Goal: Communication & Community: Answer question/provide support

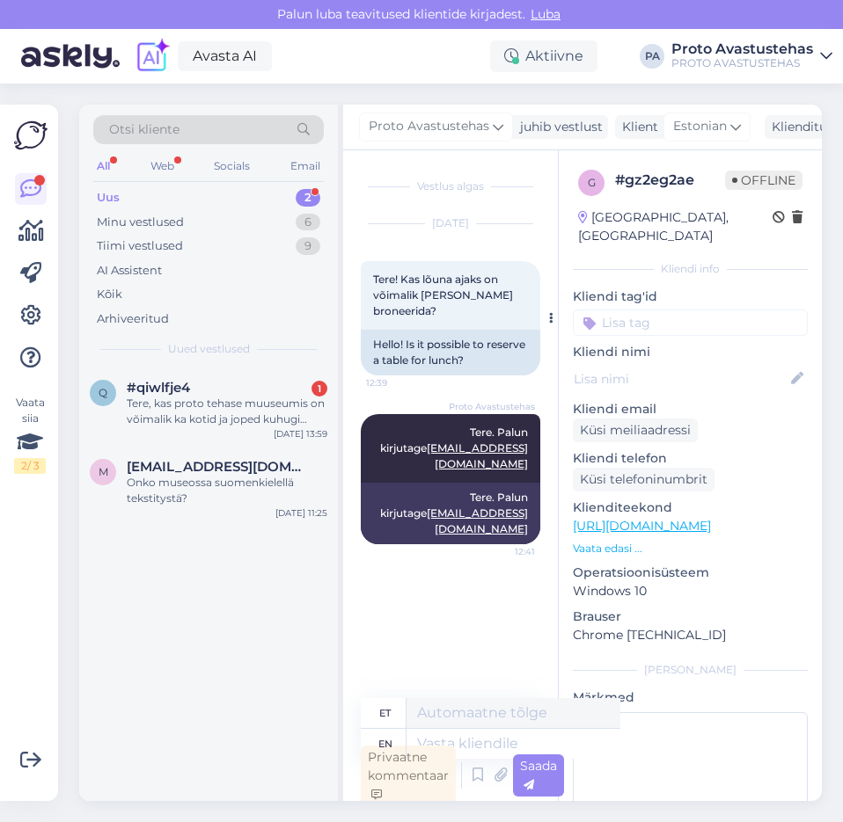
scroll to position [5, 0]
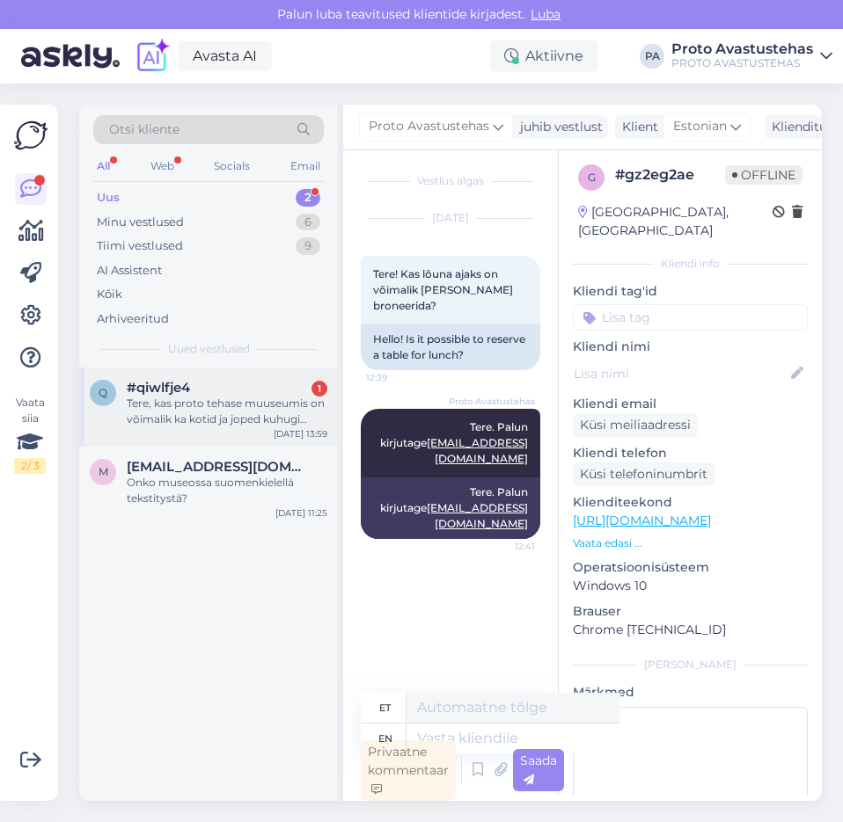
click at [175, 388] on span "#qiwlfje4" at bounding box center [158, 388] width 63 height 16
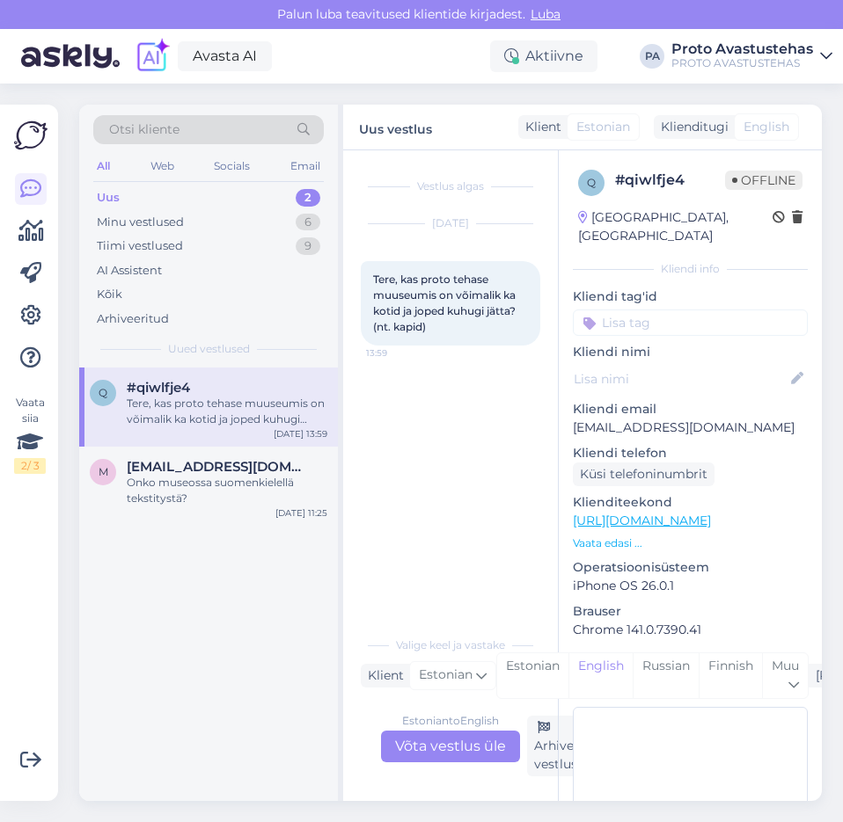
click at [446, 756] on div "Estonian to English Võta vestlus üle" at bounding box center [450, 747] width 139 height 32
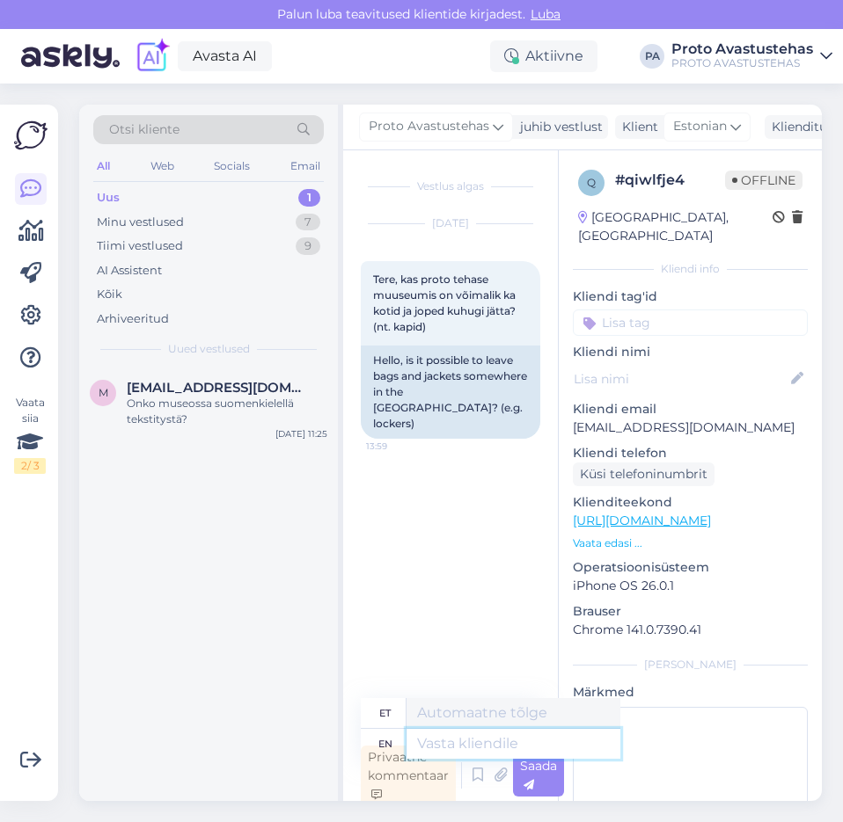
click at [487, 741] on textarea at bounding box center [513, 744] width 214 height 30
type textarea "Tere."
type textarea "Tere. Garderoobis"
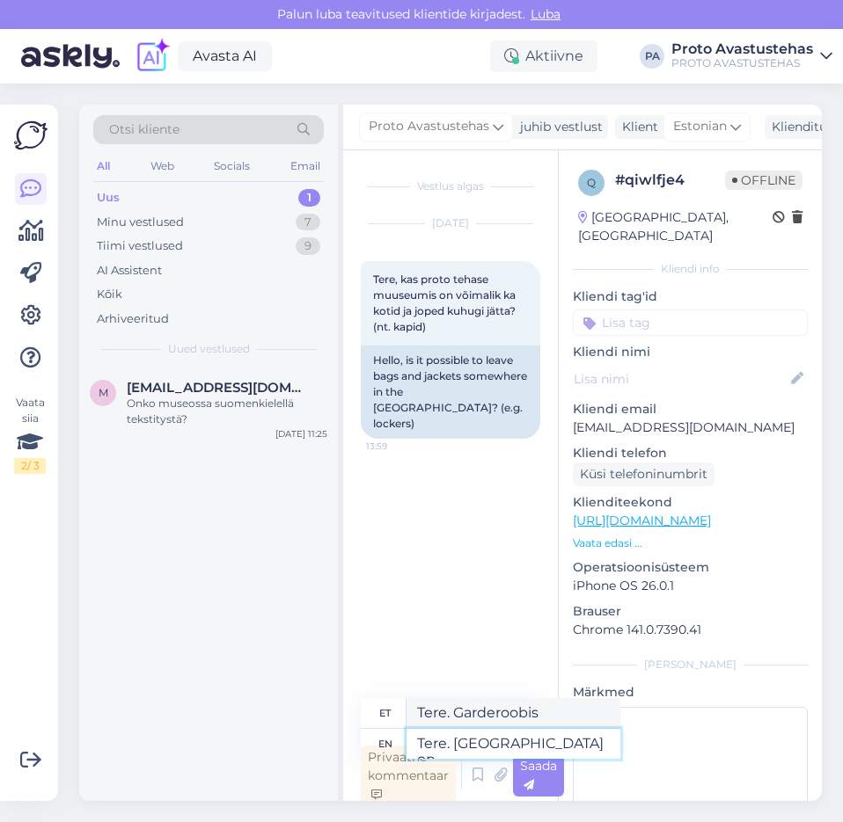
type textarea "Tere. [GEOGRAPHIC_DATA] on"
type textarea "Tere. Garderoobis peal"
type textarea "Tere. Garderoobis on ka m"
type textarea "Tere. Garderoobis on ka"
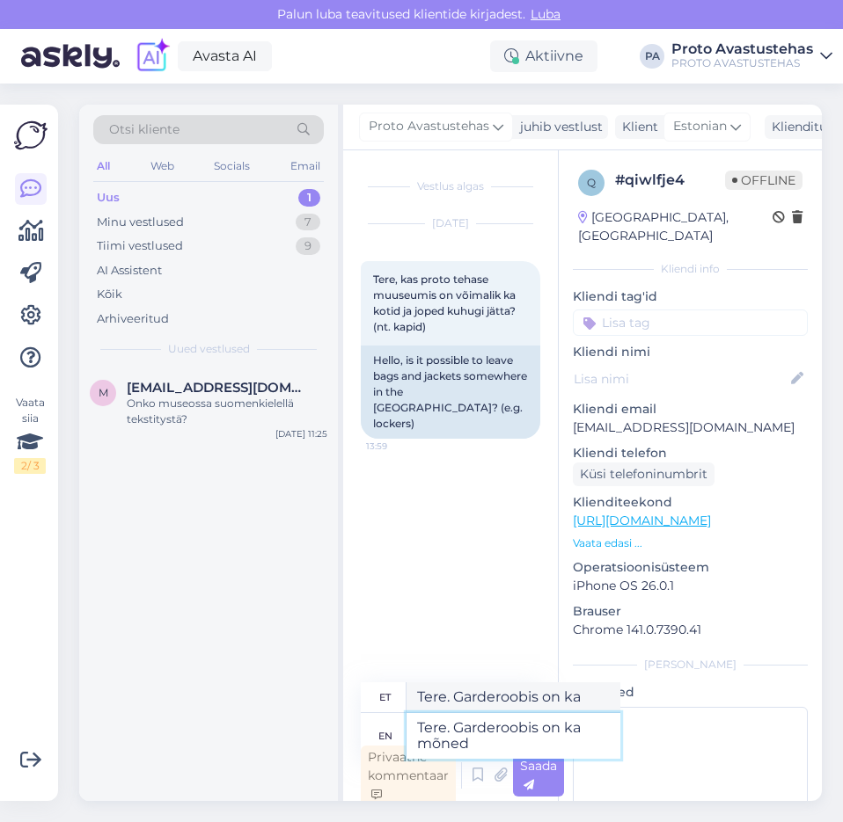
type textarea "Tere. Garderoobis on ka mõned l"
type textarea "Tere. Garderoobis on ka mõned"
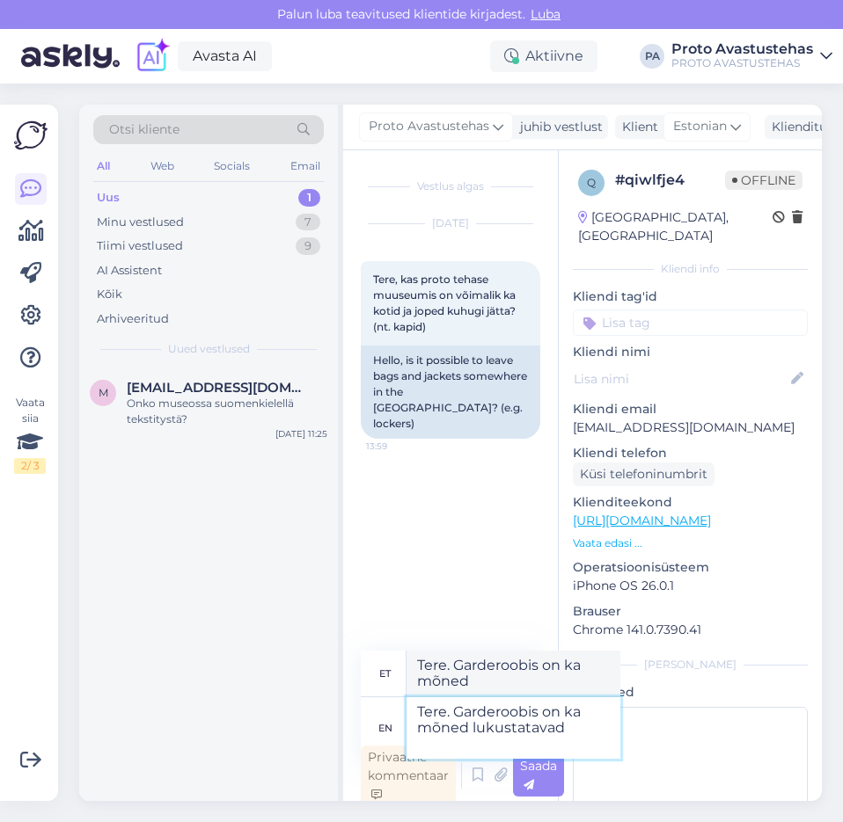
type textarea "Tere. Garderoobis on ka mõned lukustatavad"
type textarea "Tere. Garderoobis on ka mõned lukustatavad kapid"
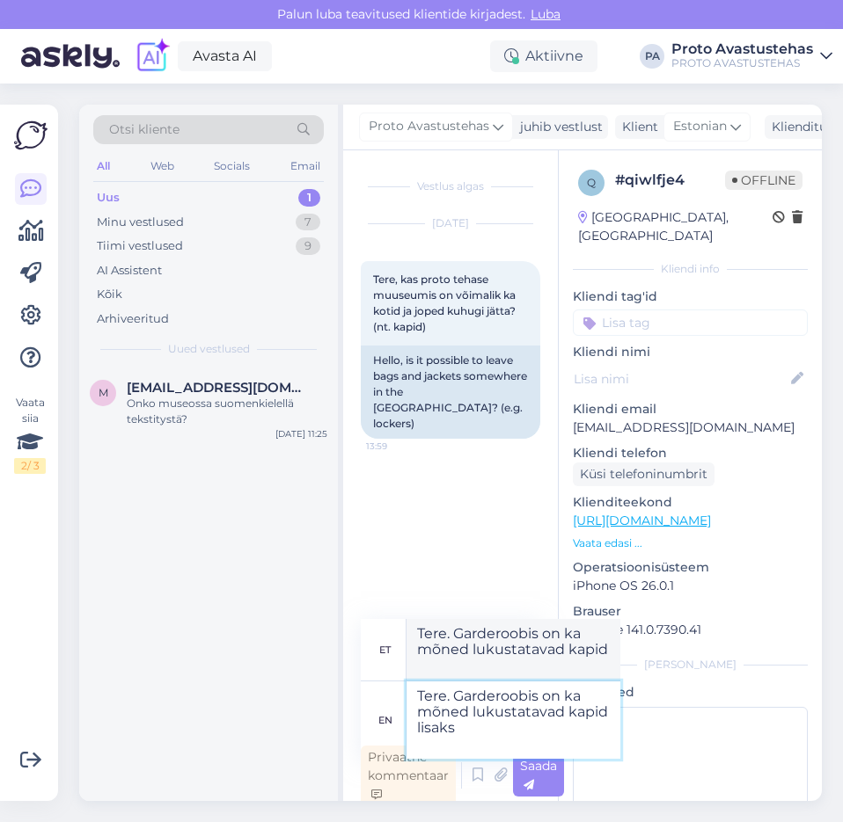
type textarea "Tere. Garderoobis on ka mõned lukustatavad kapid lisaks"
type textarea "Tere. Garderoobis on ka mõned lukustatavad kapid lisaks avalikele"
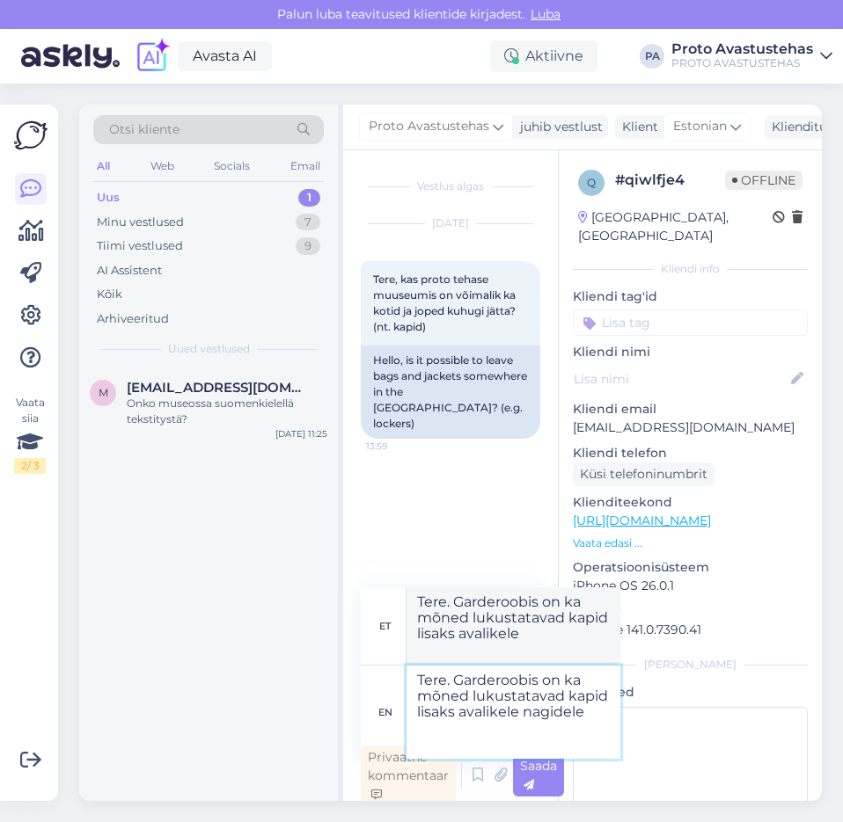
type textarea "Tere. Garderoobis on ka mõned lukustatavad kapid lisaks avalikele nagidele."
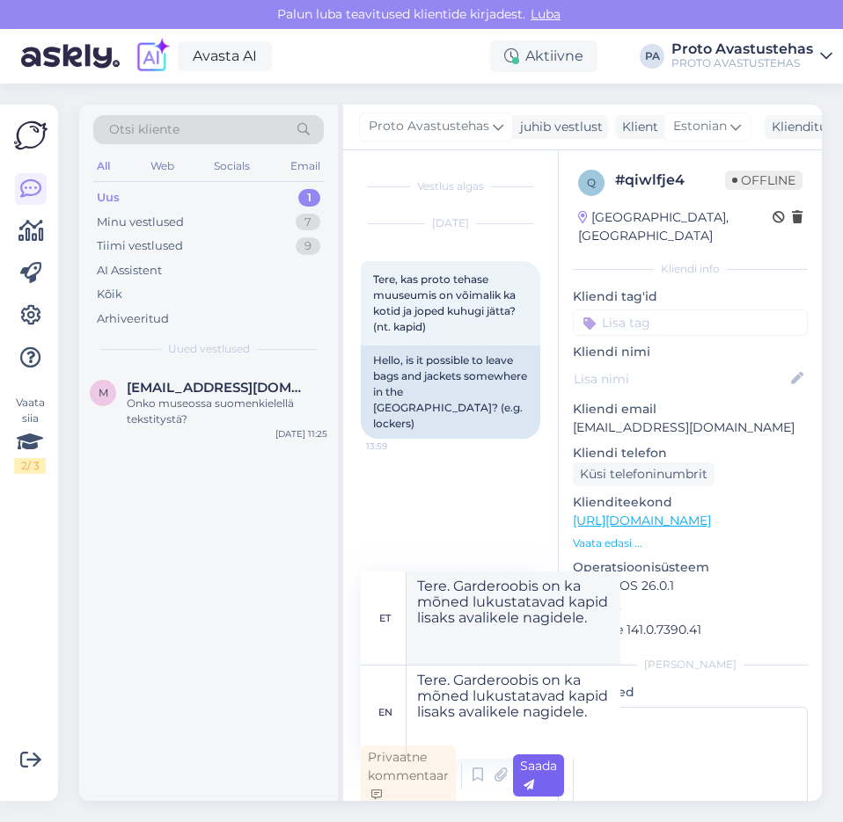
click at [542, 767] on span "Saada" at bounding box center [538, 775] width 37 height 34
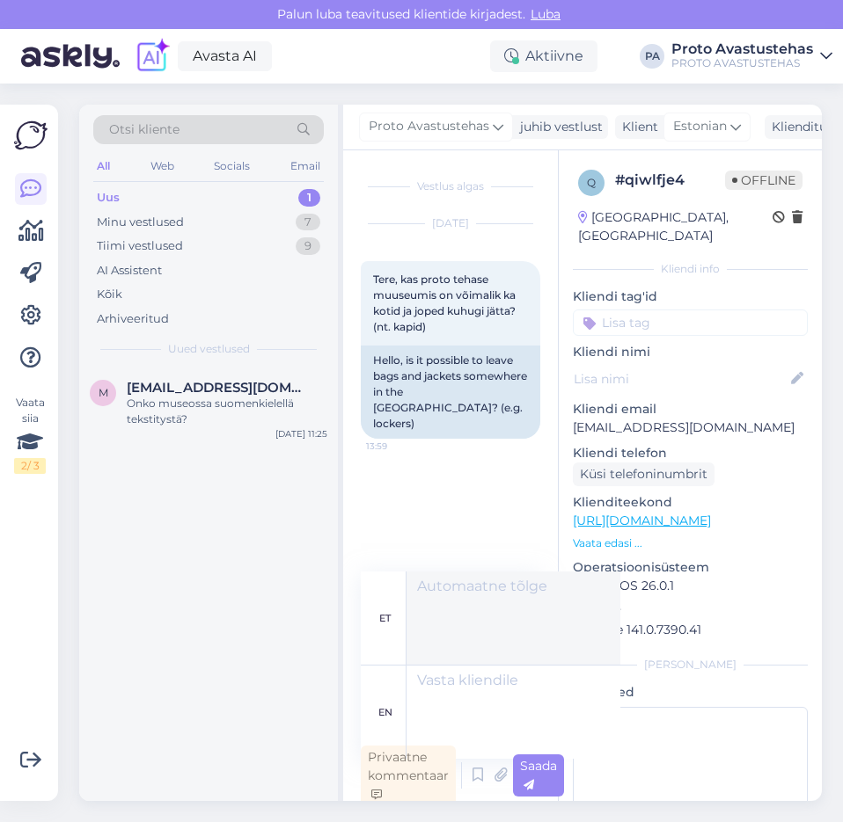
scroll to position [5, 0]
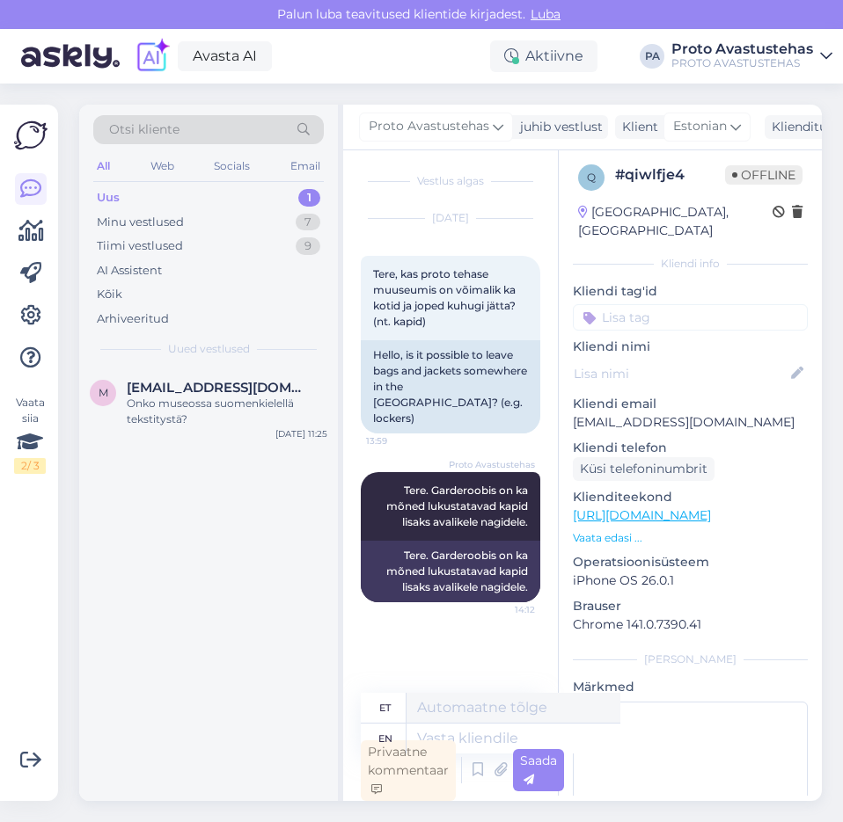
click at [106, 192] on div "Uus" at bounding box center [108, 198] width 23 height 18
